Goal: Task Accomplishment & Management: Use online tool/utility

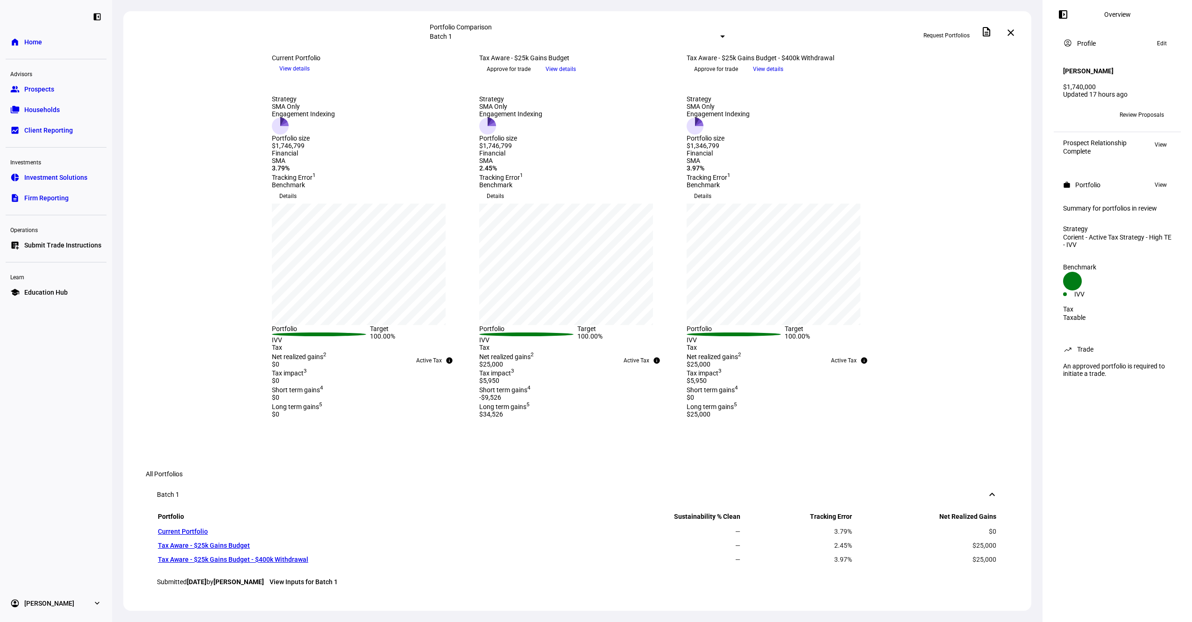
scroll to position [33, 0]
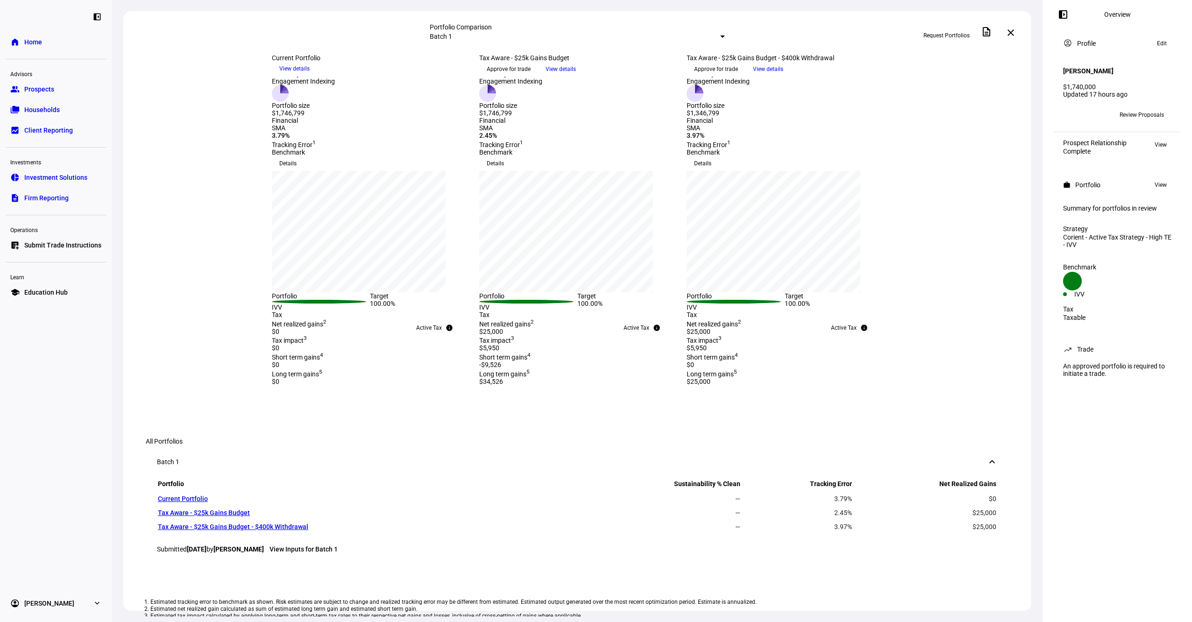
click at [63, 246] on span "Submit Trade Instructions" at bounding box center [62, 244] width 77 height 9
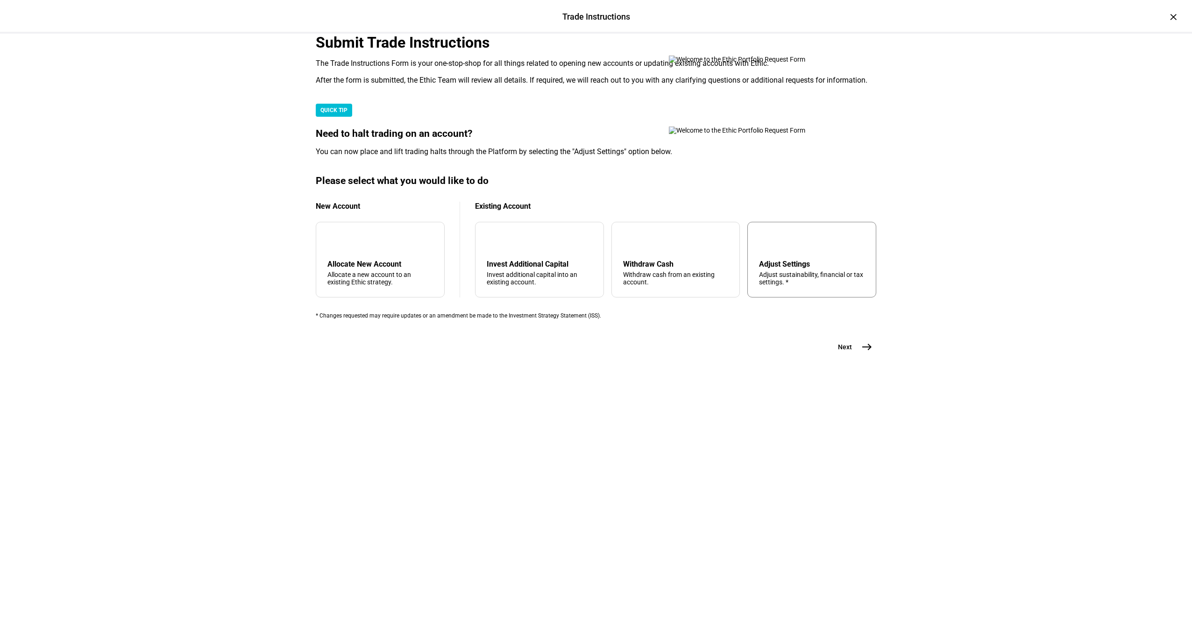
click at [785, 297] on div "tune Adjust Settings Adjust sustainability, financial or tax settings. *" at bounding box center [811, 260] width 129 height 76
click at [863, 353] on mat-icon "east" at bounding box center [866, 346] width 11 height 11
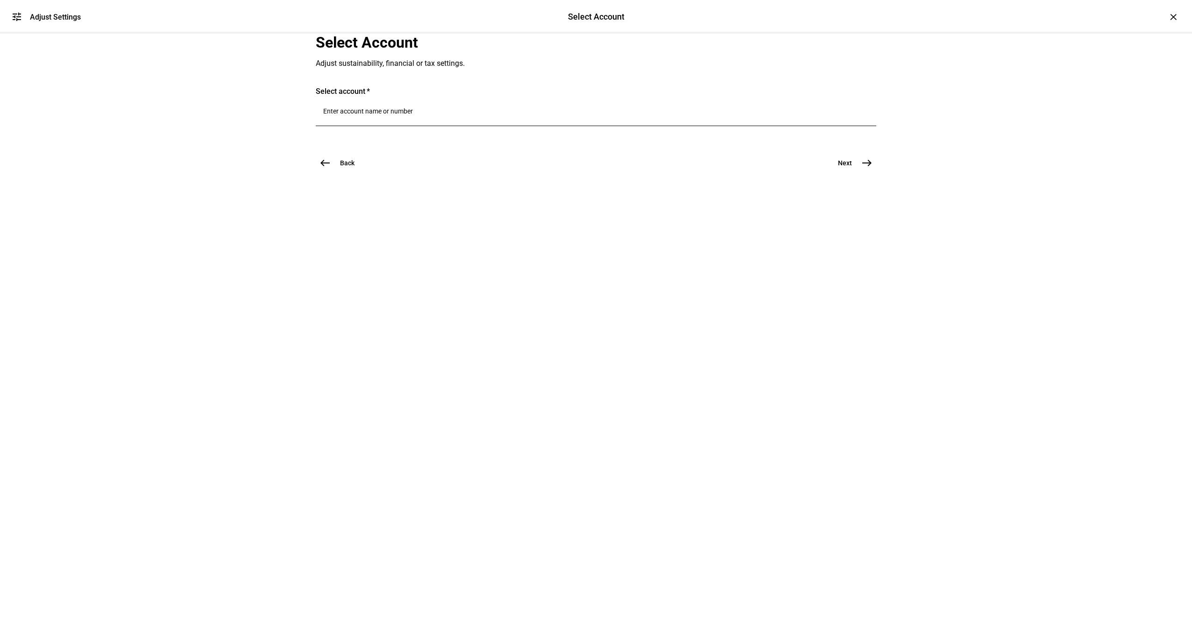
click at [405, 115] on input "Number" at bounding box center [595, 110] width 545 height 7
type input "[PERSON_NAME]"
click at [457, 286] on span "8018" at bounding box center [453, 289] width 190 height 9
click at [417, 126] on div at bounding box center [595, 113] width 545 height 26
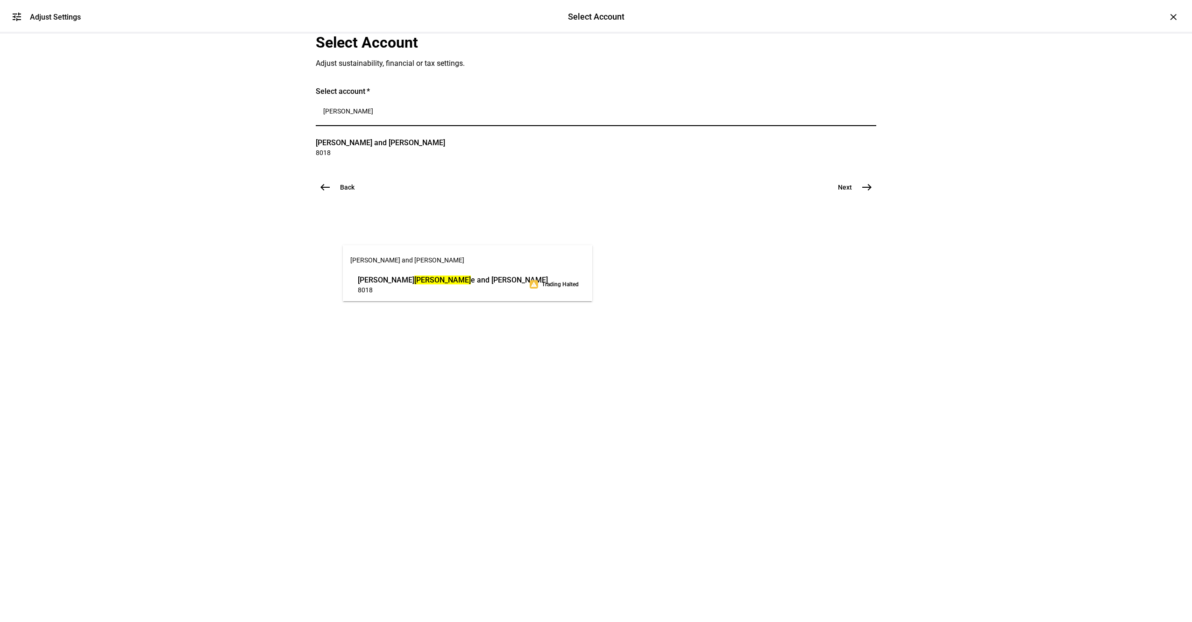
type input "[PERSON_NAME]"
click at [417, 282] on span "[PERSON_NAME] e and [PERSON_NAME]" at bounding box center [453, 280] width 190 height 11
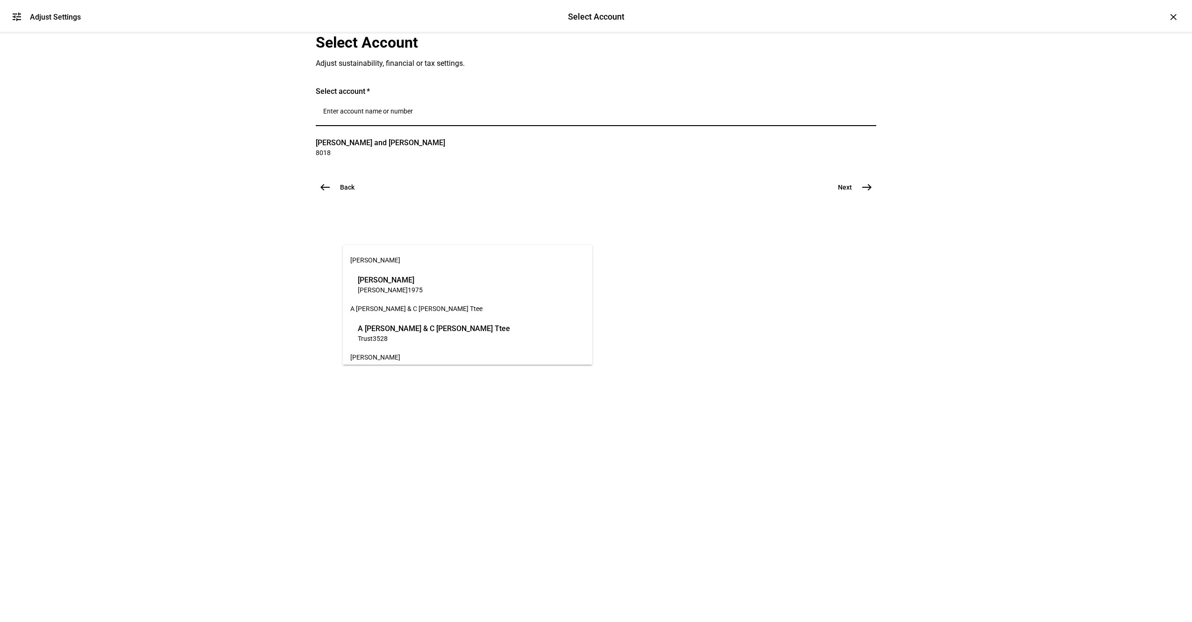
click at [408, 115] on input "Number" at bounding box center [595, 110] width 545 height 7
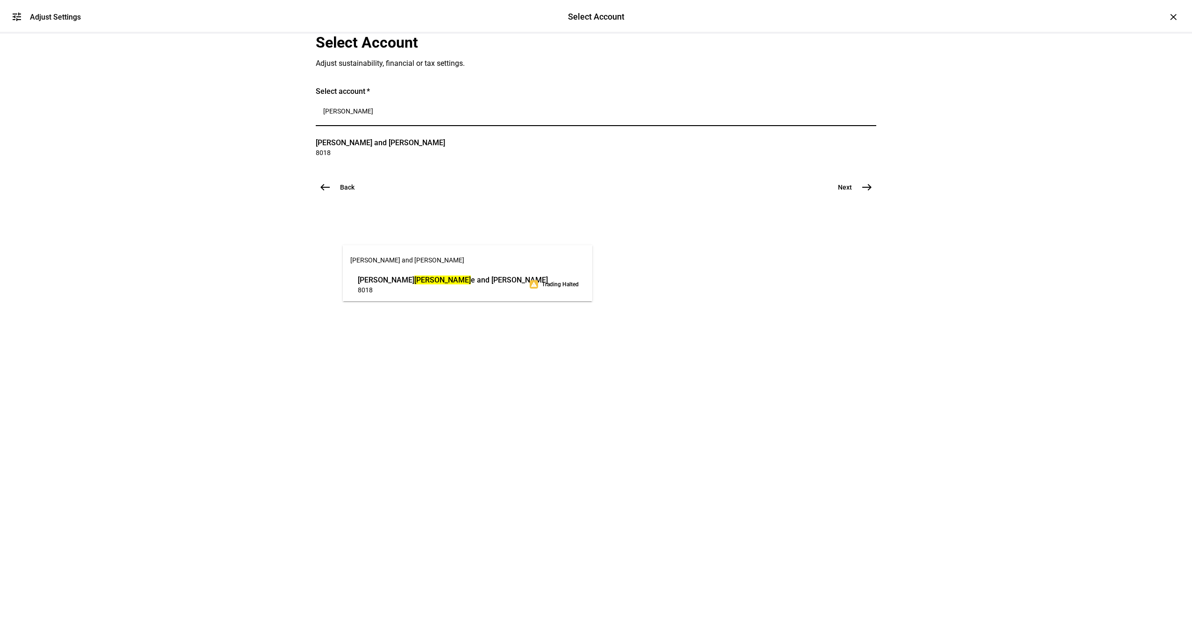
type input "[PERSON_NAME]"
click at [409, 282] on span "[PERSON_NAME] e and [PERSON_NAME]" at bounding box center [453, 280] width 190 height 11
click at [863, 193] on mat-icon "east" at bounding box center [866, 187] width 11 height 11
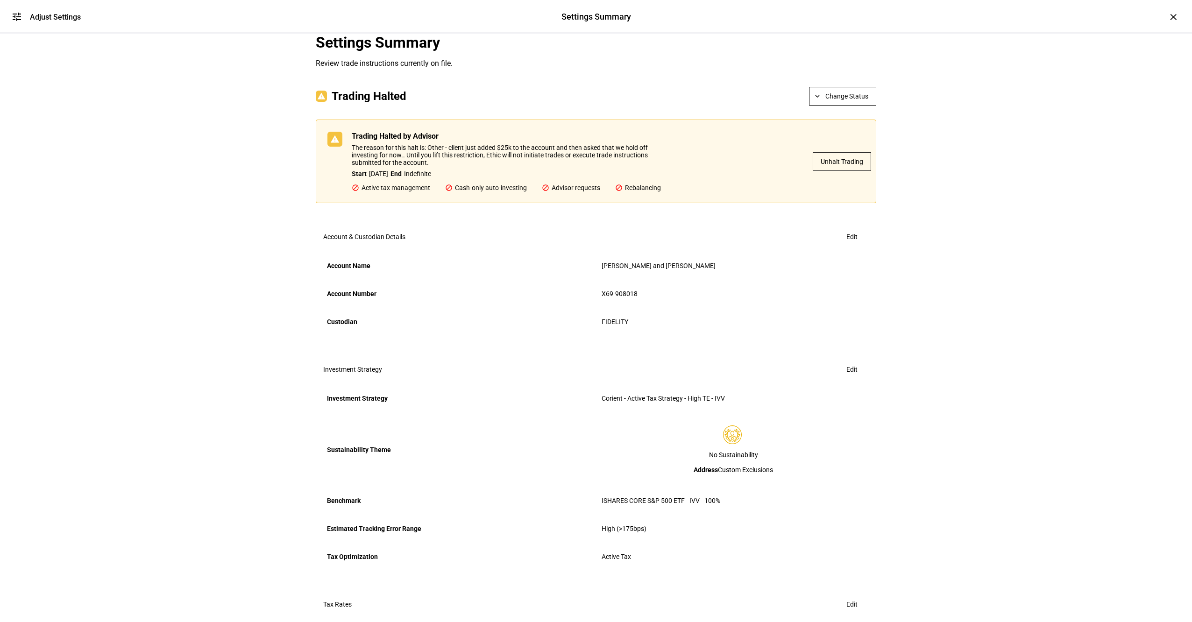
click at [832, 171] on span "Unhalt Trading" at bounding box center [841, 161] width 42 height 19
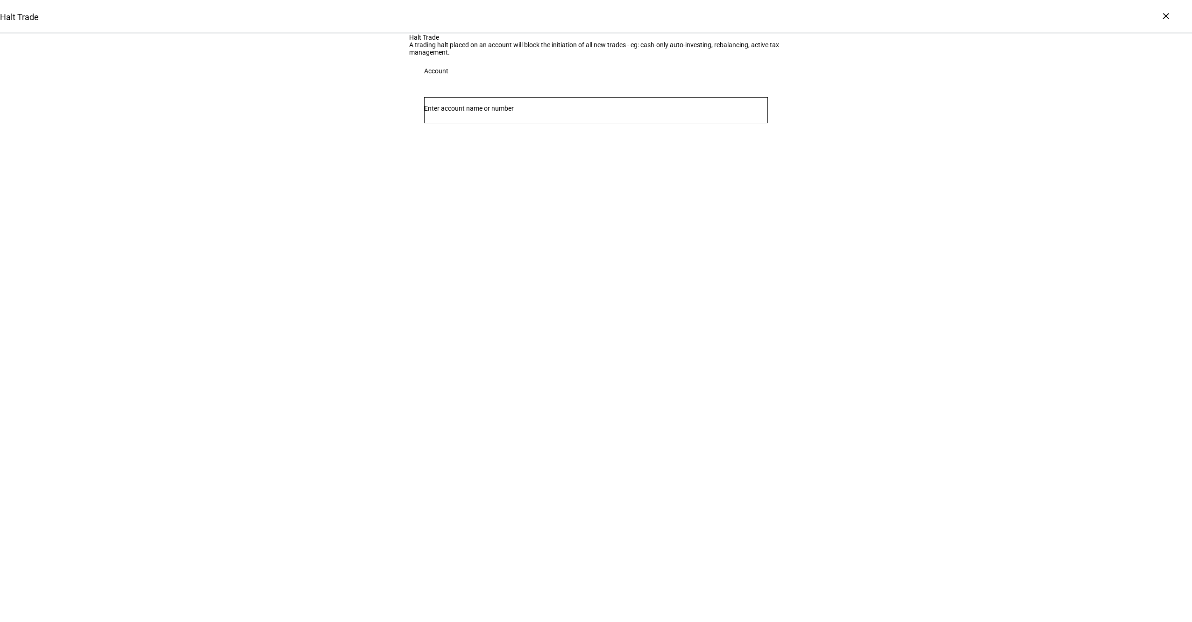
click at [582, 123] on div at bounding box center [596, 110] width 344 height 26
type input "[PERSON_NAME]"
click at [561, 245] on span "[PERSON_NAME] and [PERSON_NAME]" at bounding box center [592, 234] width 343 height 22
click at [559, 253] on span "[PERSON_NAME] e and [PERSON_NAME]" at bounding box center [531, 254] width 190 height 11
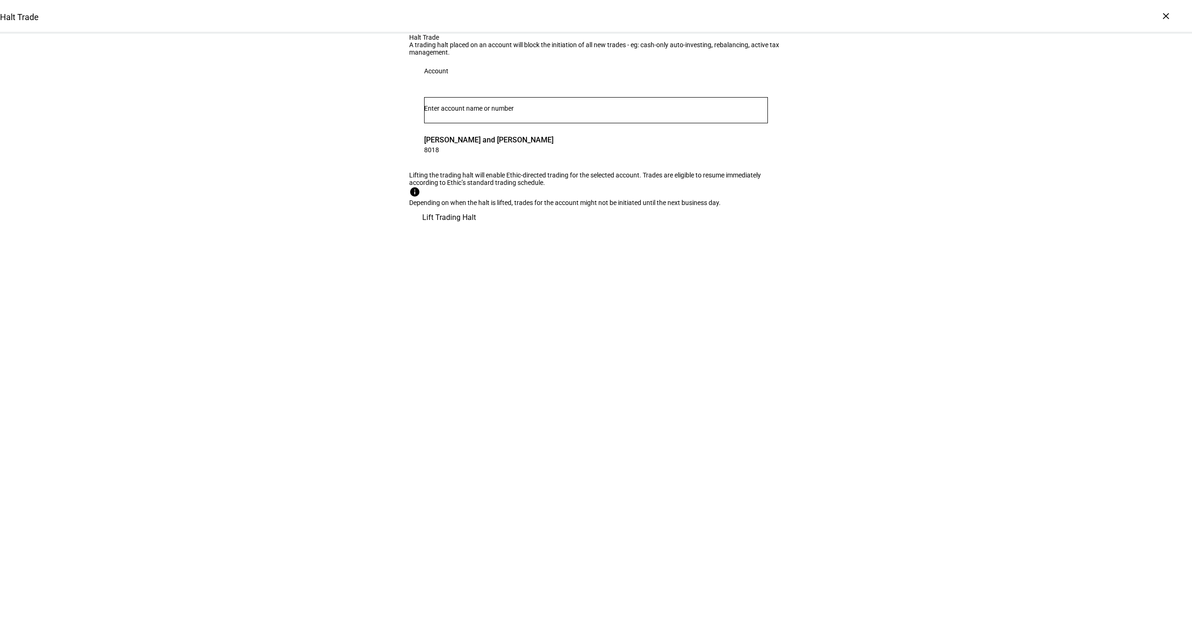
click at [476, 229] on span "Lift Trading Halt" at bounding box center [449, 217] width 54 height 22
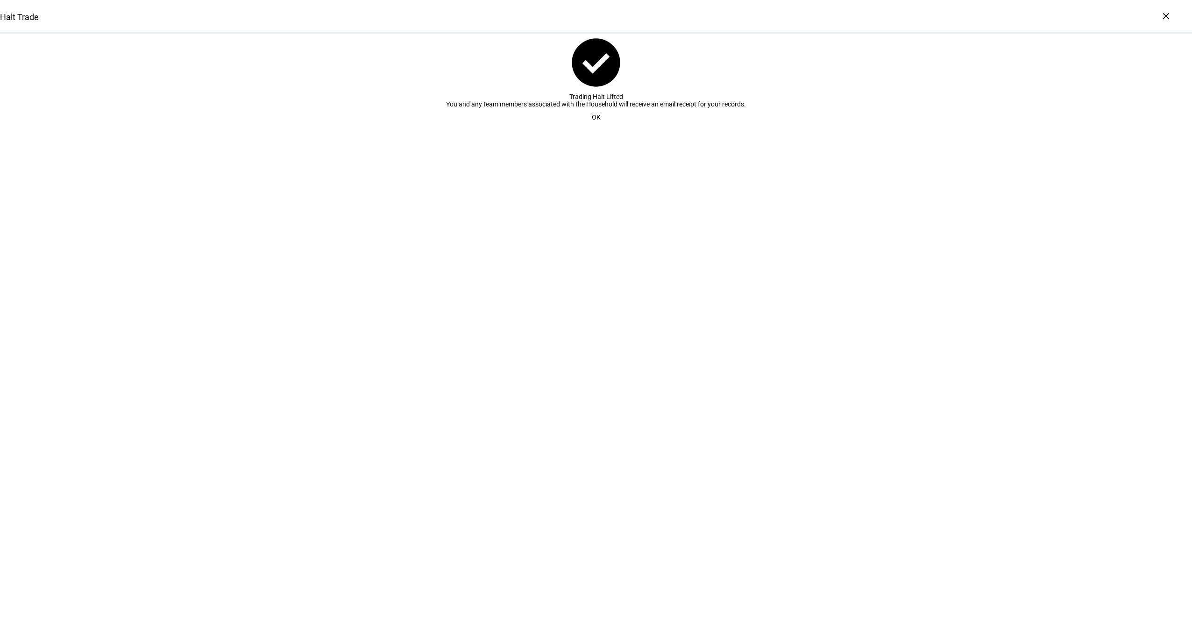
click at [593, 127] on span "OK" at bounding box center [596, 117] width 9 height 19
